Goal: Task Accomplishment & Management: Complete application form

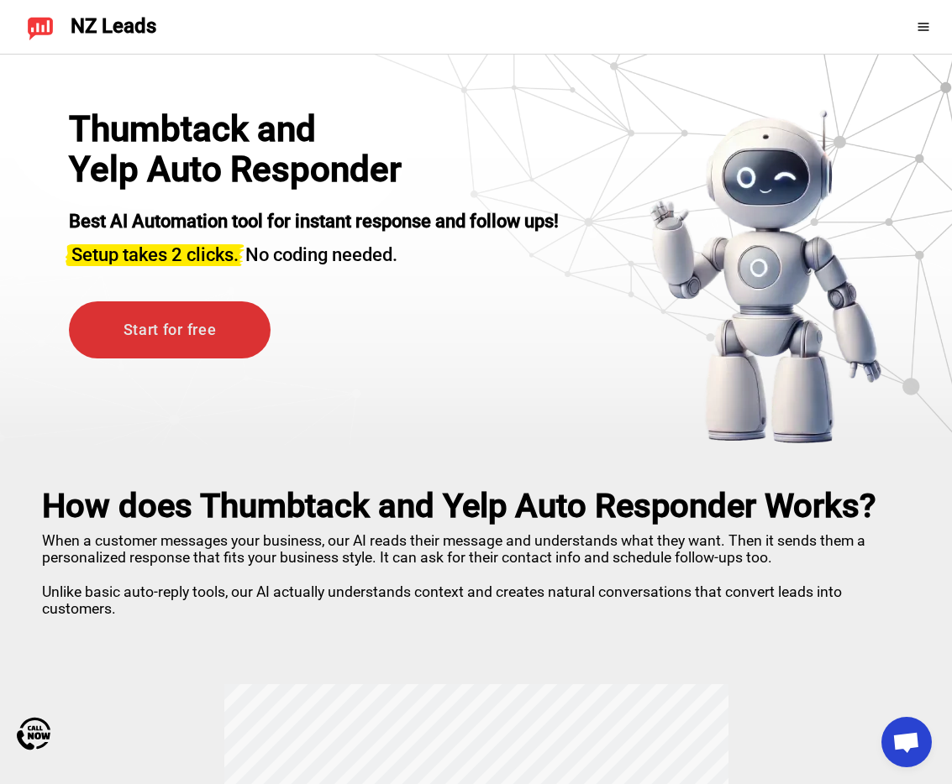
click at [238, 322] on link "Start for free" at bounding box center [170, 331] width 202 height 58
click at [181, 333] on link "Start for free" at bounding box center [170, 331] width 202 height 58
click at [171, 344] on link "Start for free" at bounding box center [170, 331] width 202 height 58
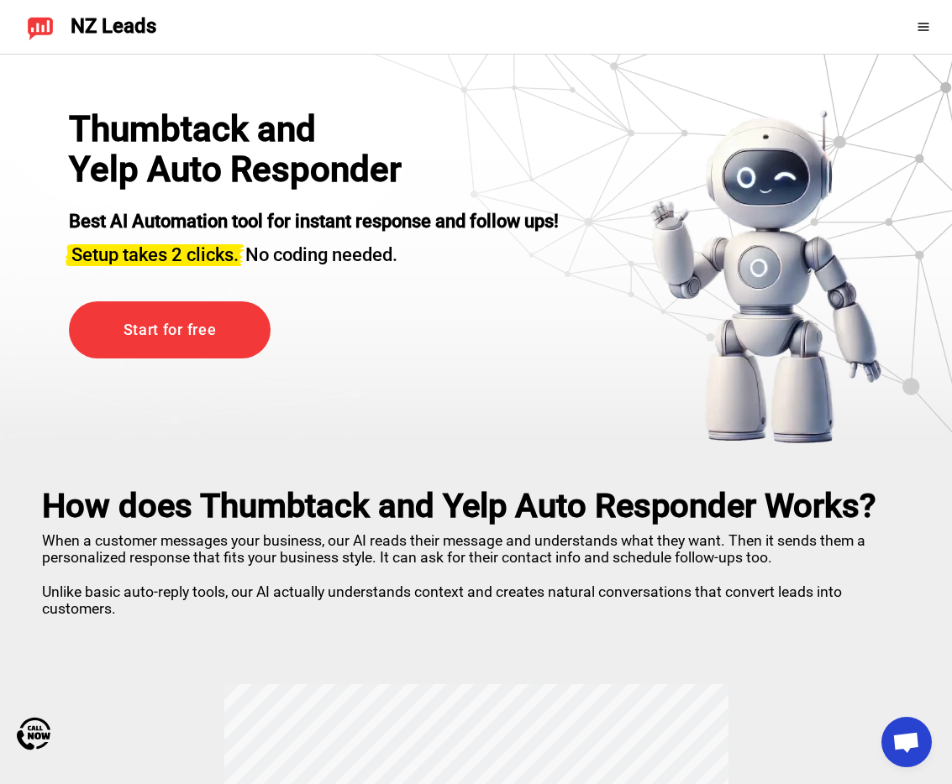
click at [69, 352] on div "Start for free" at bounding box center [170, 331] width 202 height 58
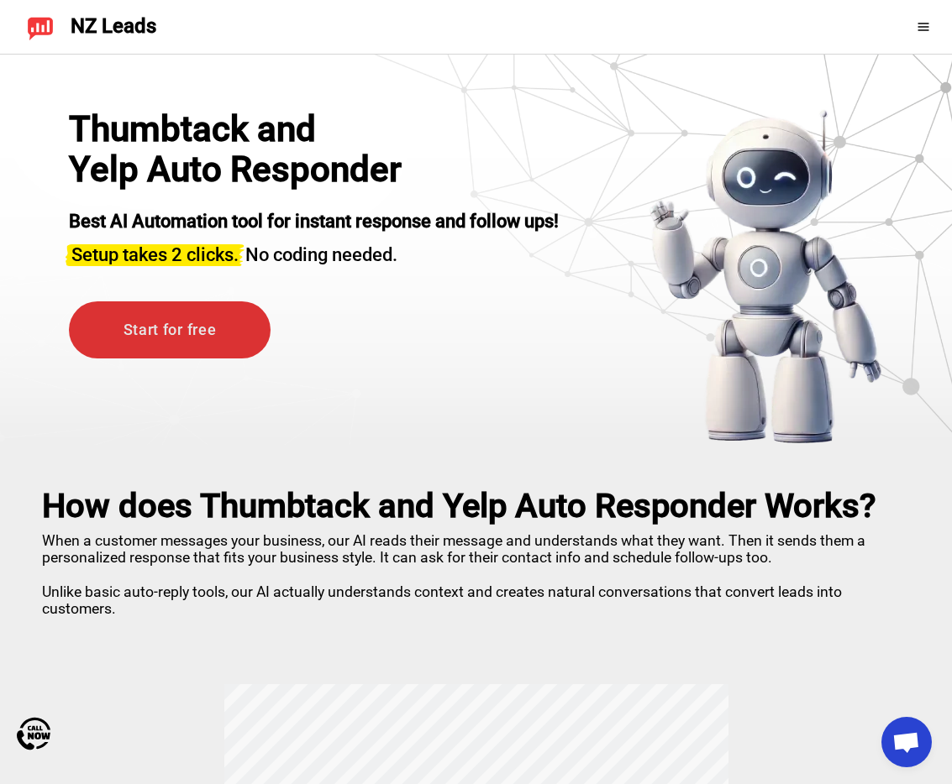
click at [89, 344] on link "Start for free" at bounding box center [170, 331] width 202 height 58
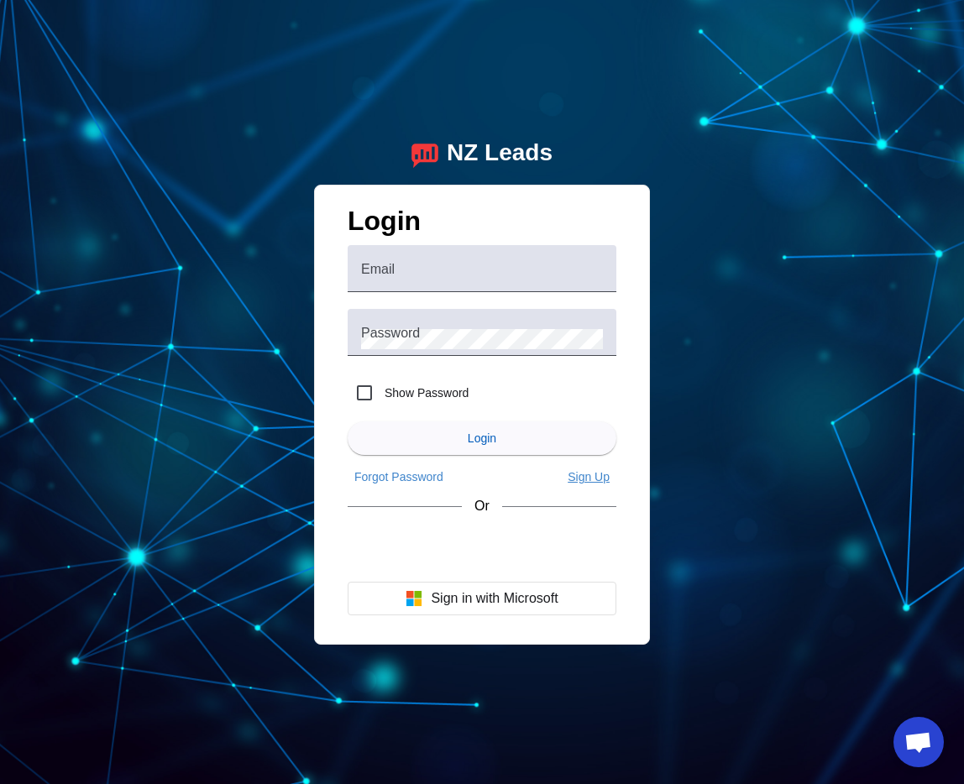
click at [570, 485] on app-link "Sign Up" at bounding box center [588, 477] width 55 height 27
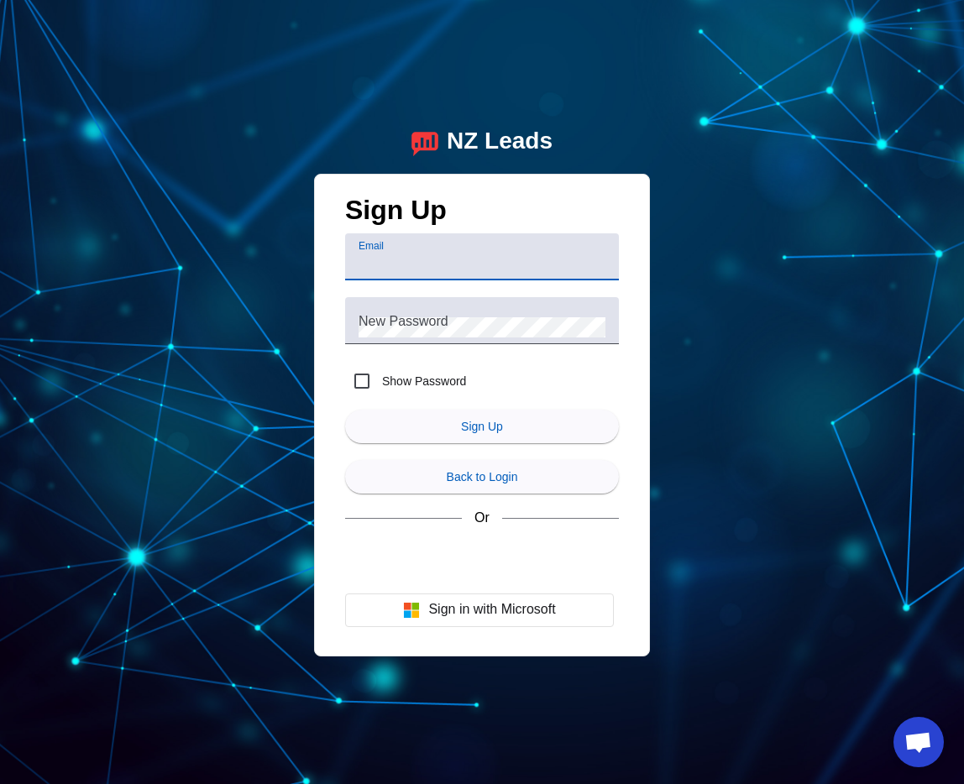
type input "[EMAIL_ADDRESS][DOMAIN_NAME]"
click at [450, 307] on div "New Password" at bounding box center [482, 320] width 247 height 47
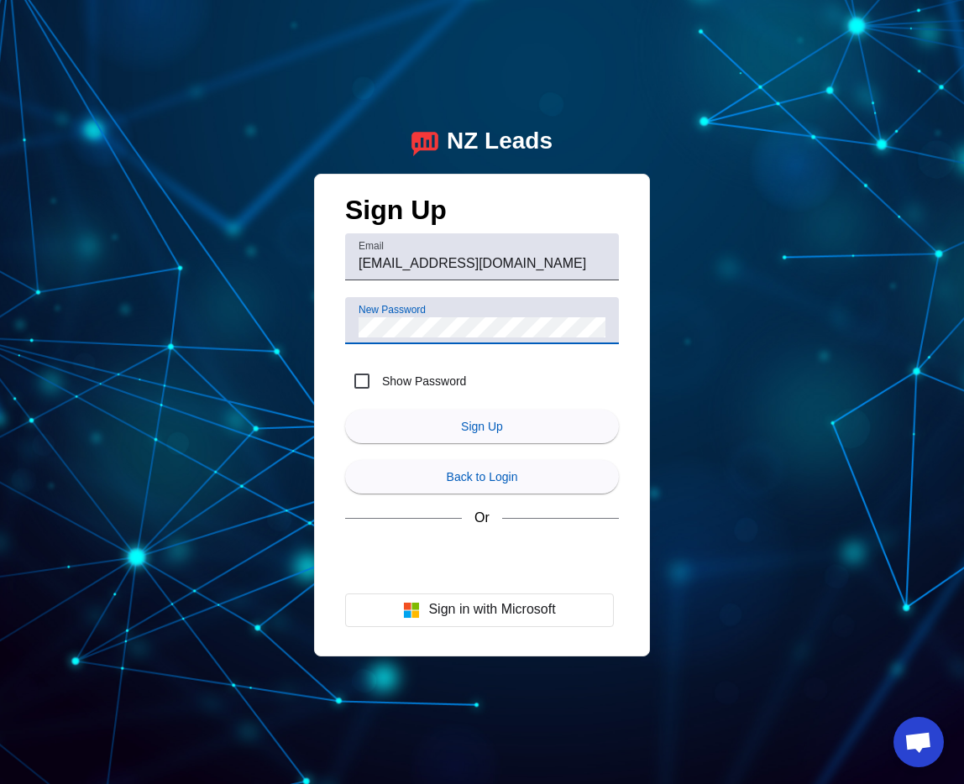
click at [387, 382] on label "Show Password" at bounding box center [422, 381] width 87 height 17
click at [379, 382] on input "Show Password" at bounding box center [362, 382] width 34 height 34
checkbox input "true"
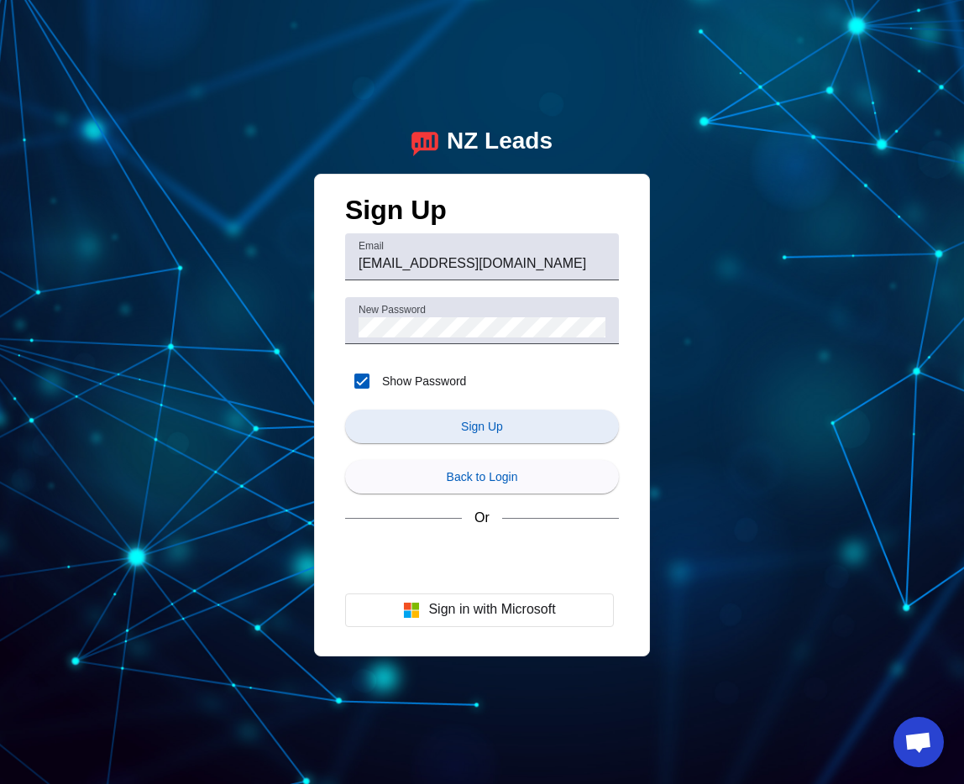
click at [466, 435] on span "submit" at bounding box center [482, 427] width 274 height 40
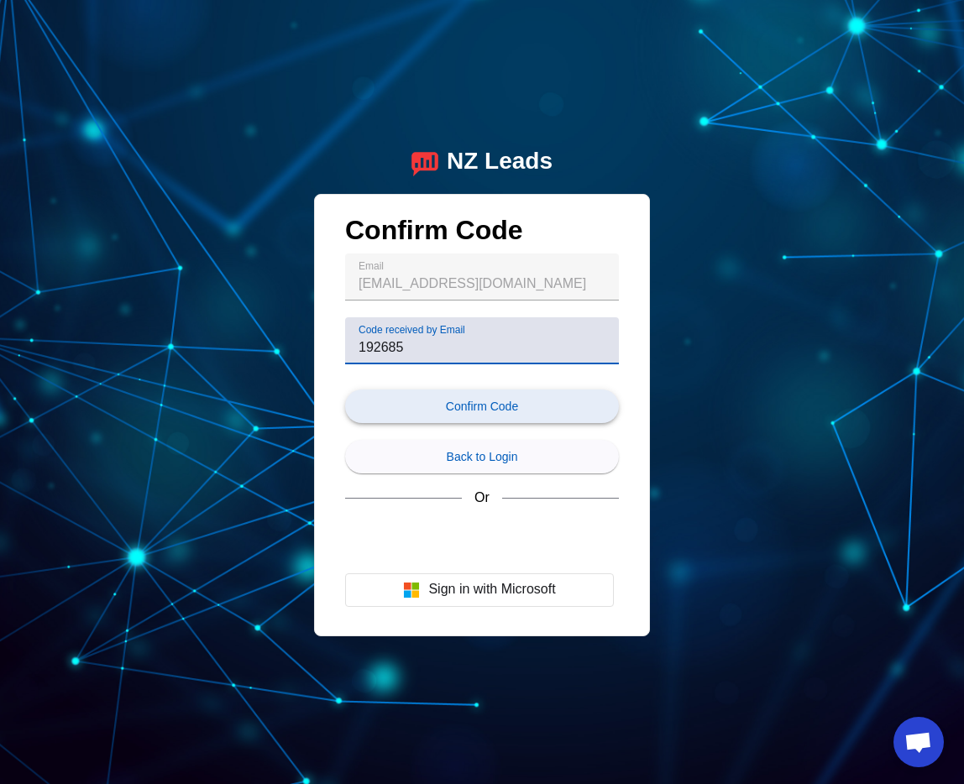
type input "192685"
click at [396, 403] on span "submit" at bounding box center [482, 406] width 274 height 40
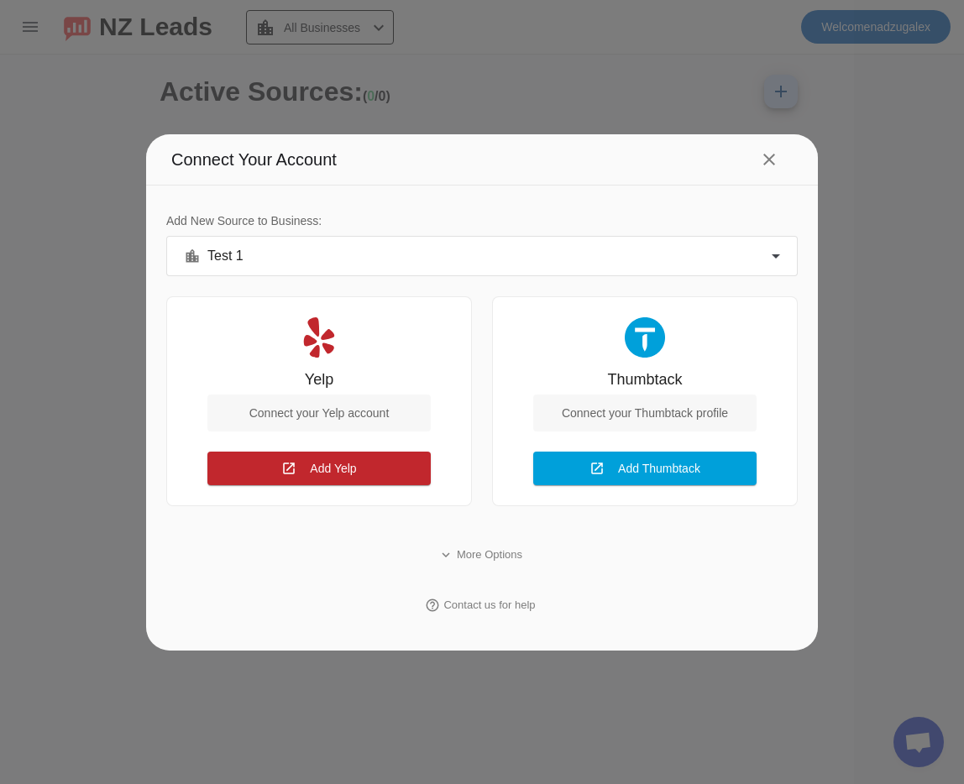
click at [888, 161] on div at bounding box center [482, 392] width 964 height 784
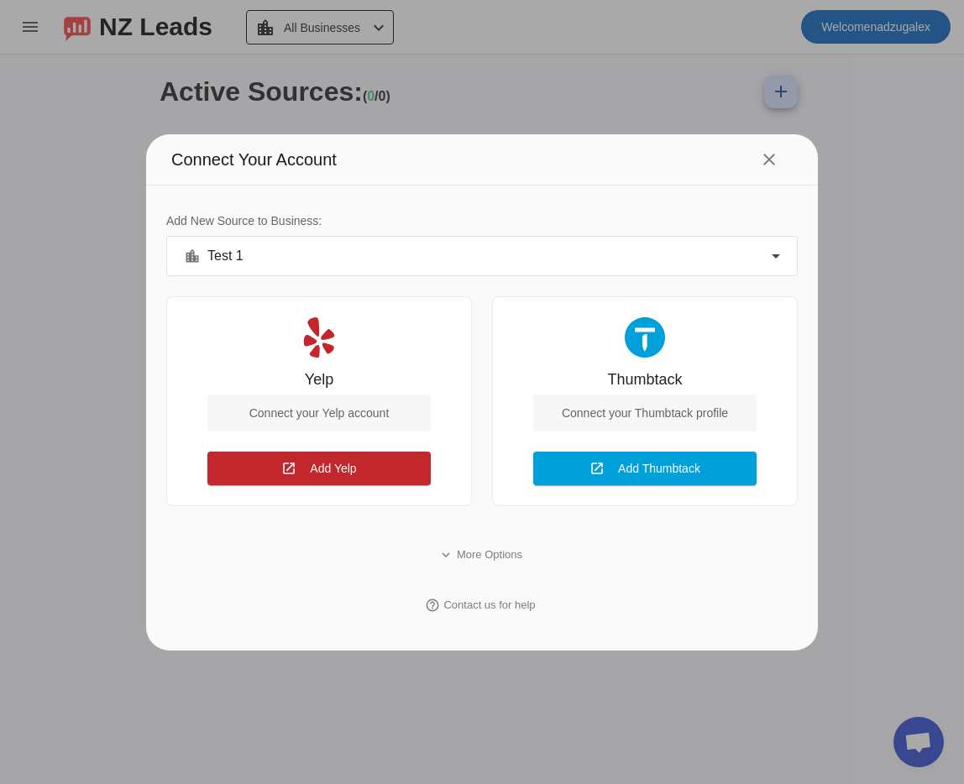
click at [860, 17] on div at bounding box center [482, 392] width 964 height 784
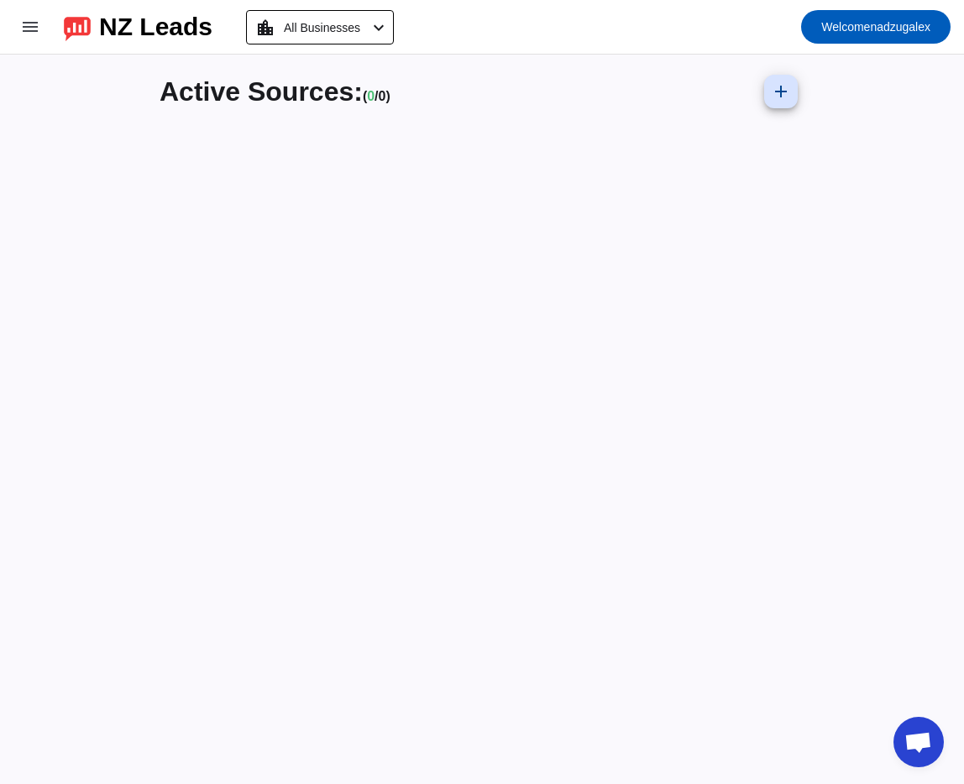
click at [860, 17] on span "Welcome nadzugalex" at bounding box center [875, 27] width 109 height 24
click at [872, 77] on span "Logout" at bounding box center [904, 70] width 74 height 17
